Goal: Transaction & Acquisition: Book appointment/travel/reservation

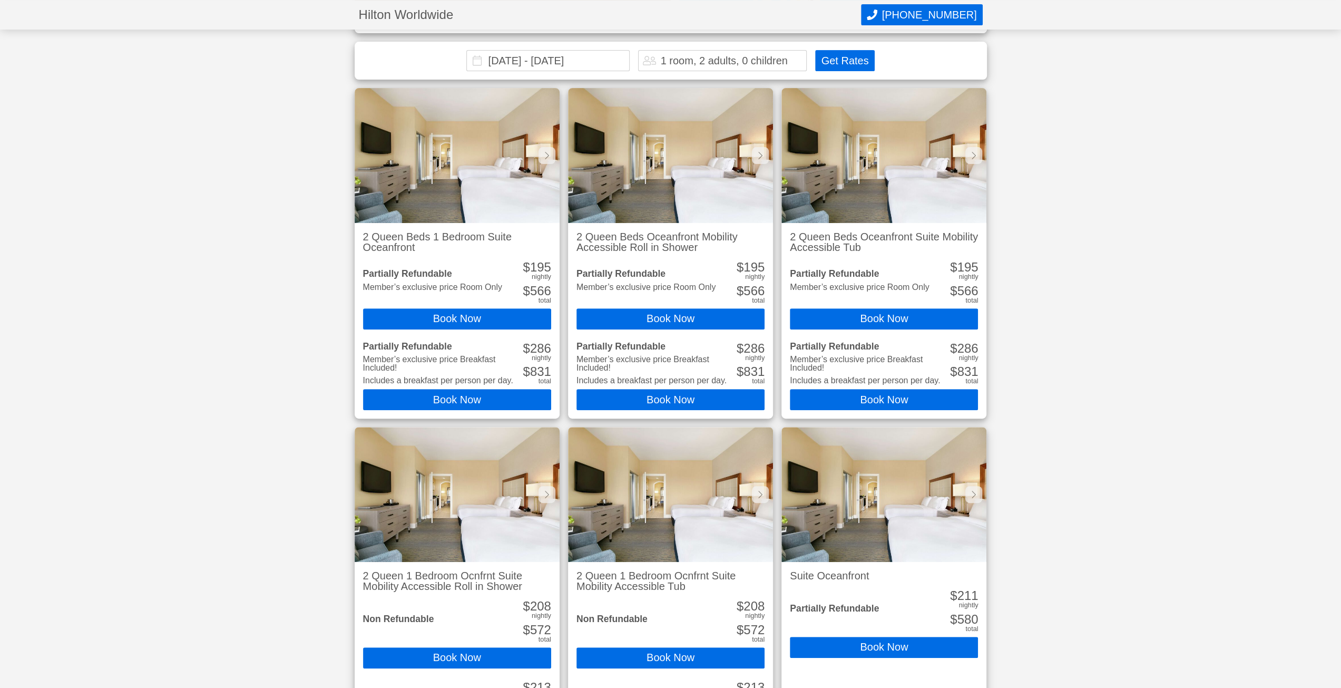
drag, startPoint x: 0, startPoint y: 0, endPoint x: 475, endPoint y: 61, distance: 478.6
click at [475, 61] on input "[DATE] - [DATE]" at bounding box center [547, 60] width 163 height 21
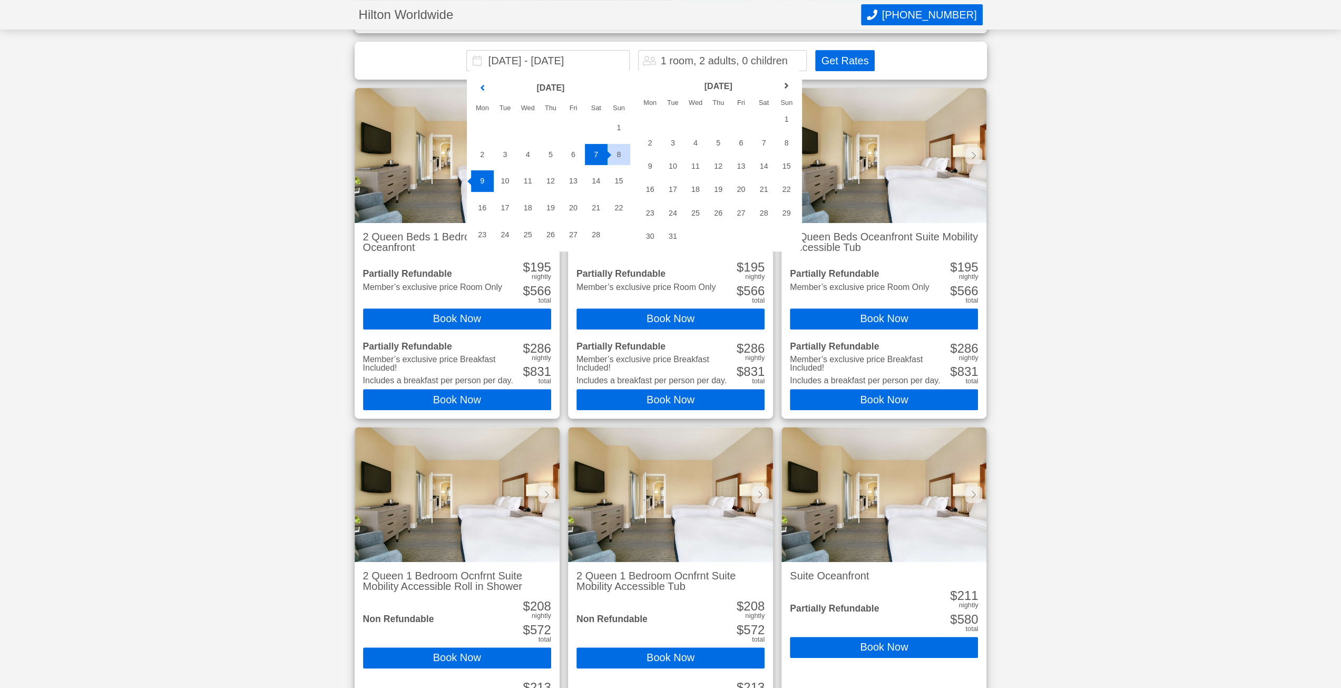
click at [482, 84] on link "previous month" at bounding box center [482, 88] width 16 height 16
click at [482, 86] on link "previous month" at bounding box center [482, 87] width 16 height 16
click at [482, 86] on div "[DATE] Mon Tue Wed Thu Fri Sat Sun 1 2 3 4 5 6 7 8 9 10 11 12 13" at bounding box center [551, 149] width 168 height 157
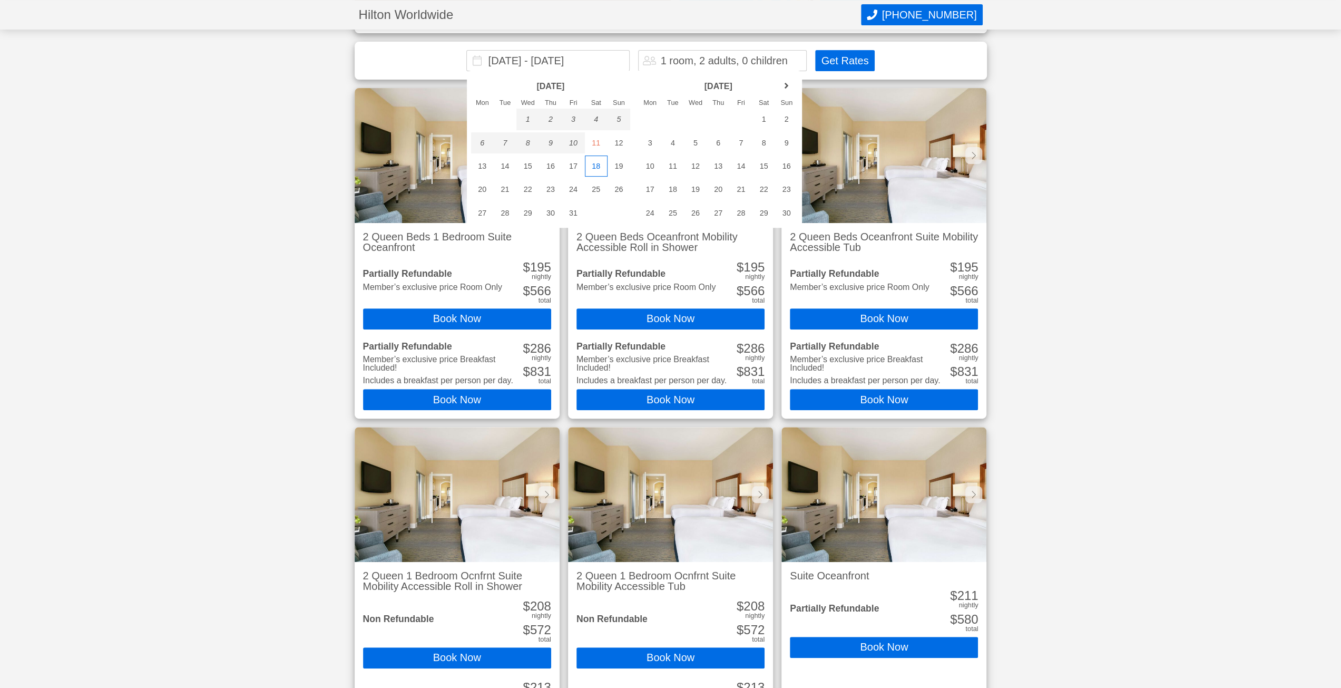
click at [599, 162] on div "18" at bounding box center [596, 165] width 23 height 21
click at [572, 165] on div "17" at bounding box center [573, 165] width 23 height 21
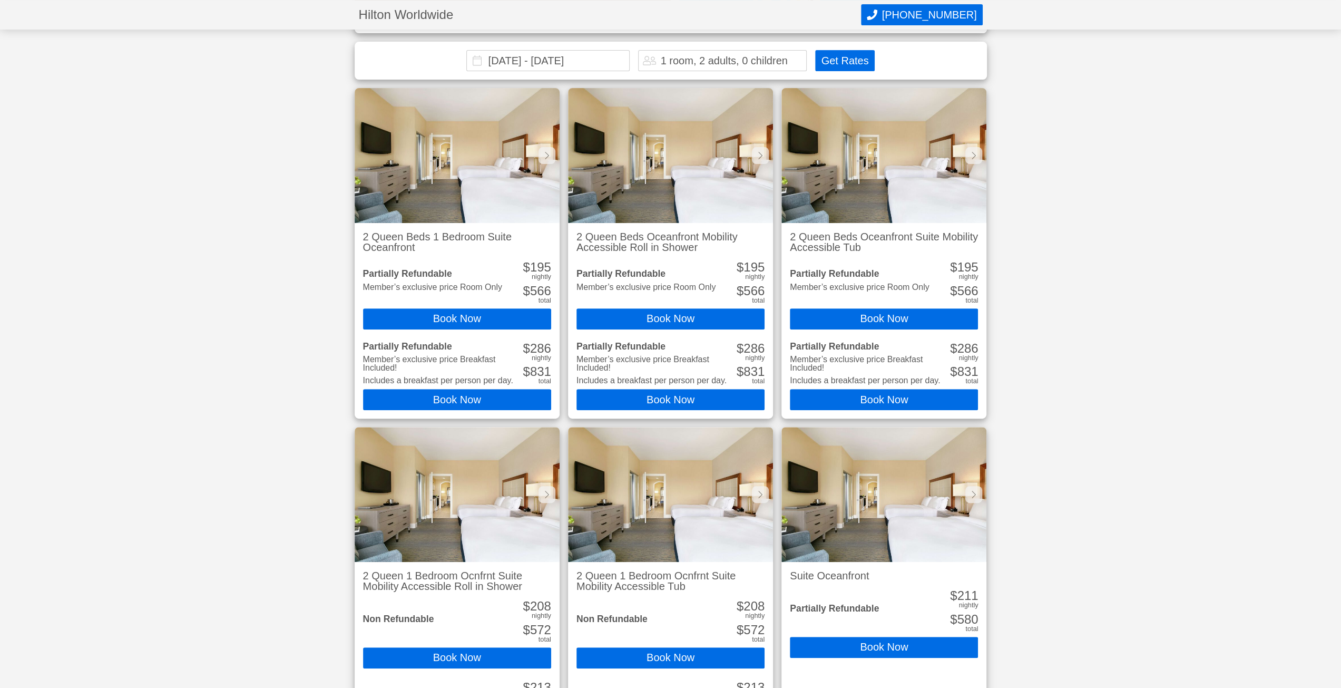
click at [618, 60] on input "[DATE] - [DATE]" at bounding box center [547, 60] width 163 height 21
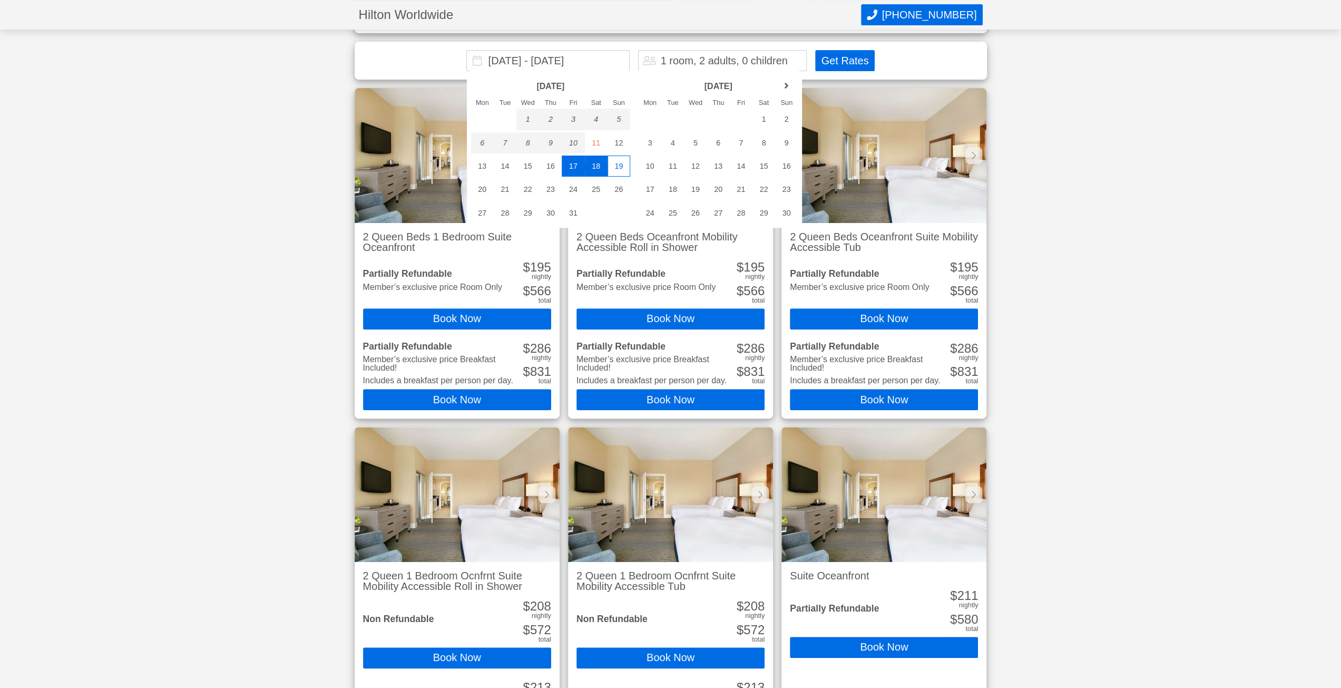
click at [614, 161] on div "19" at bounding box center [619, 165] width 23 height 21
click at [579, 166] on div "17" at bounding box center [573, 165] width 23 height 21
type input "[DATE] - [DATE]"
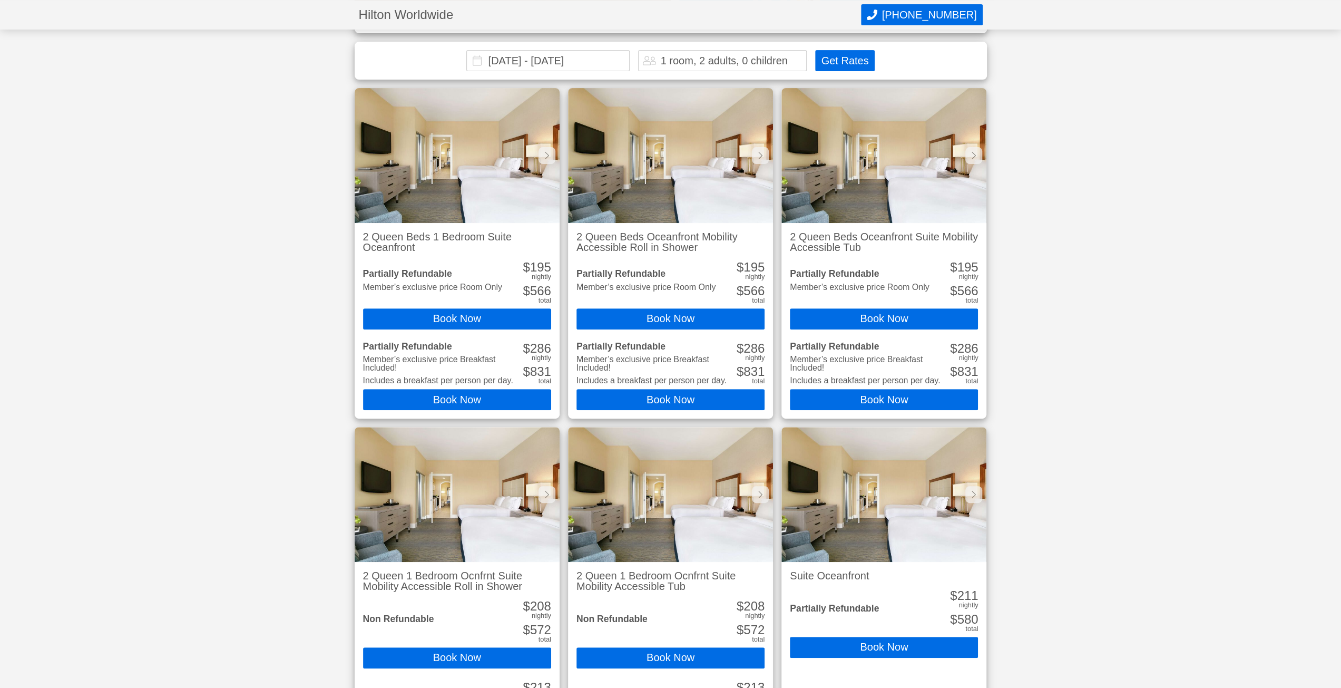
click at [848, 63] on button "Get Rates" at bounding box center [844, 60] width 59 height 21
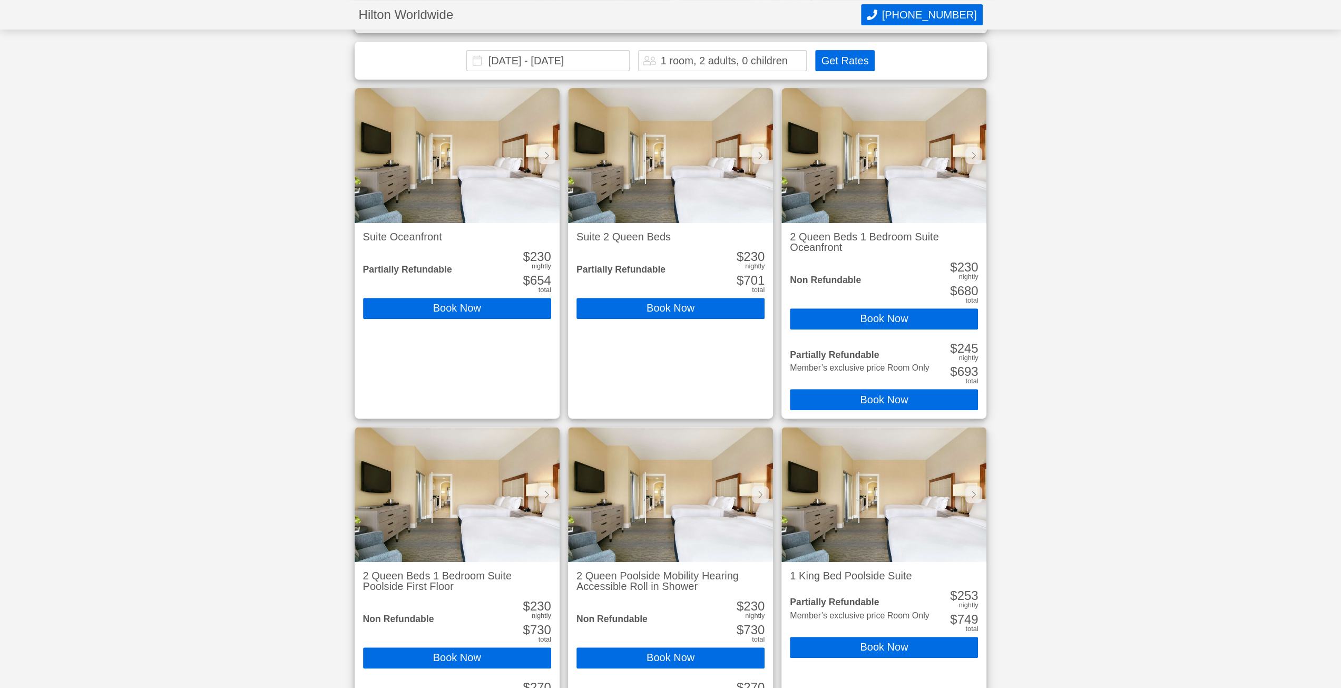
scroll to position [334, 0]
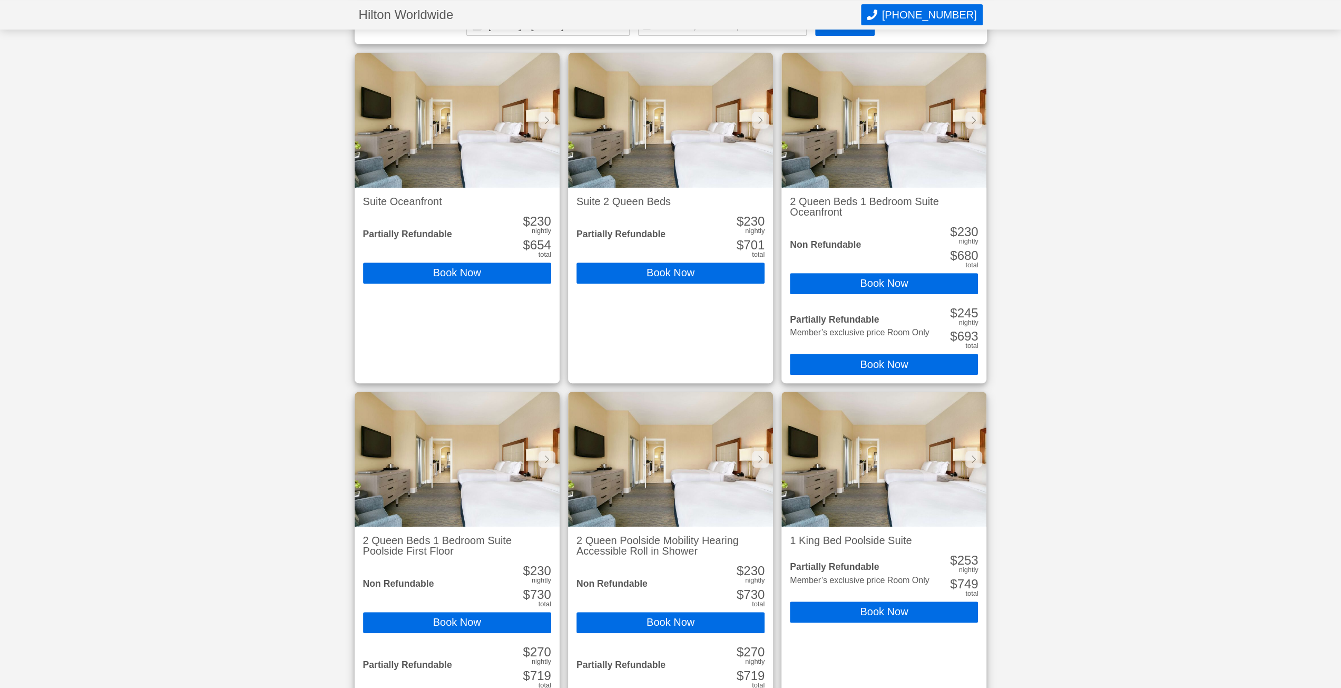
click at [943, 366] on button "Book Now" at bounding box center [884, 364] width 188 height 21
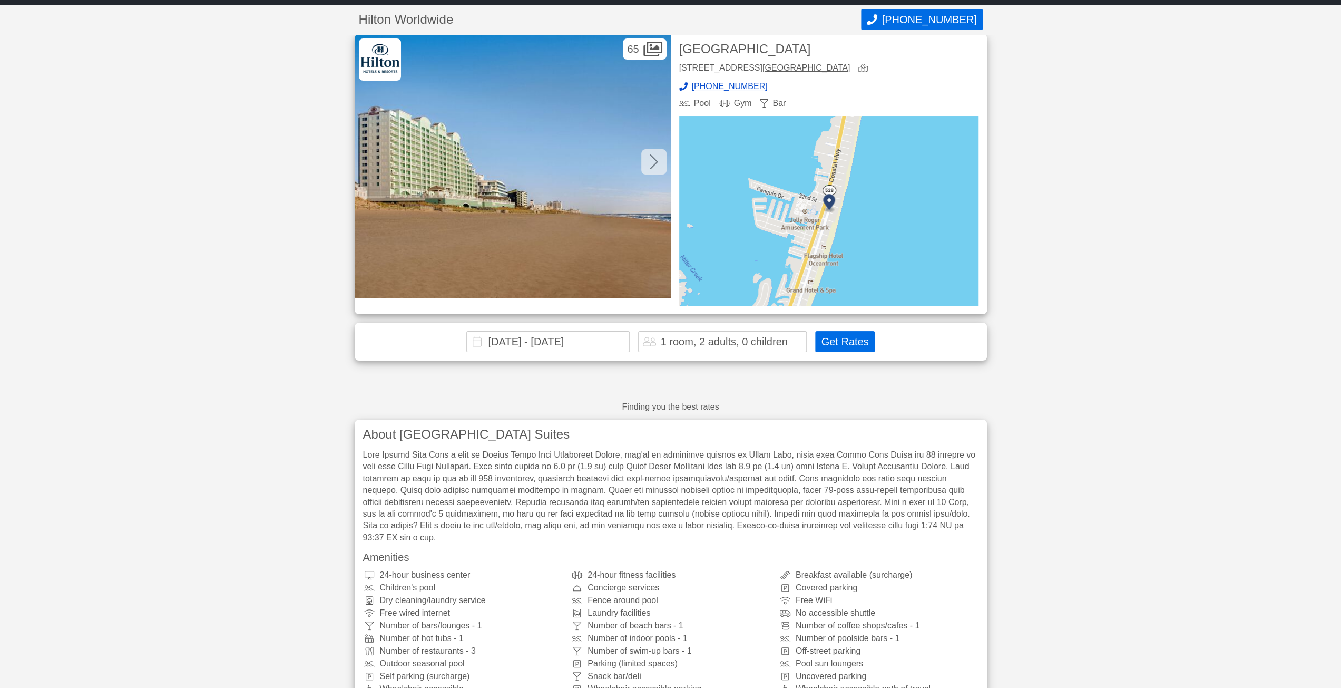
scroll to position [18, 0]
